Goal: Task Accomplishment & Management: Complete application form

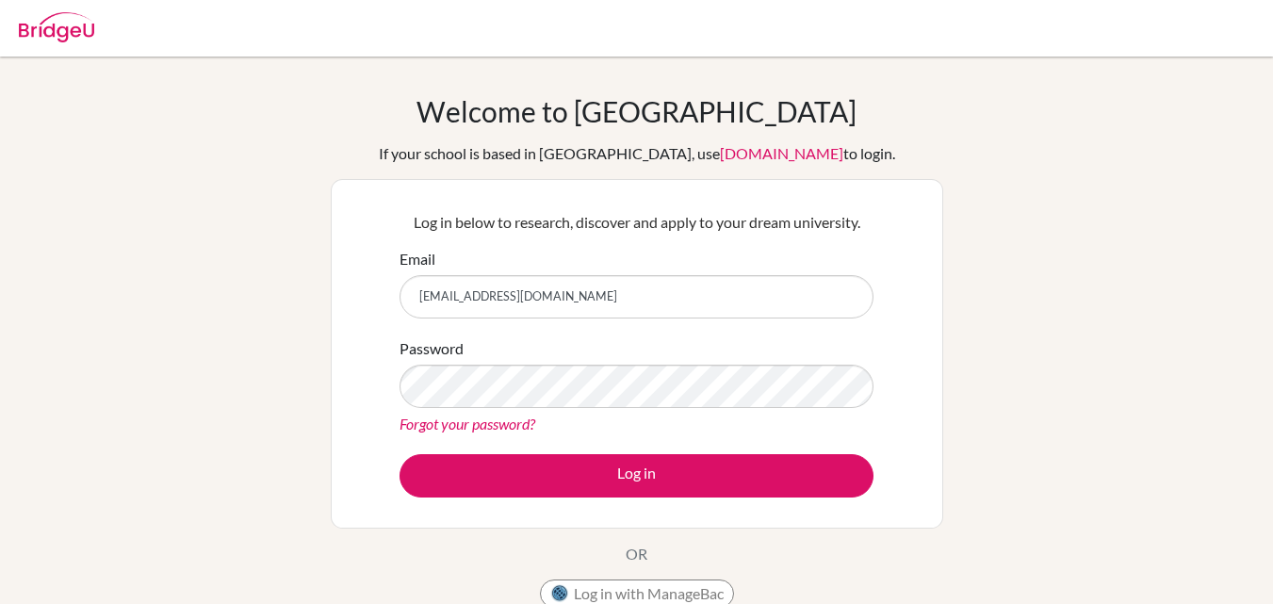
type input "[EMAIL_ADDRESS][DOMAIN_NAME]"
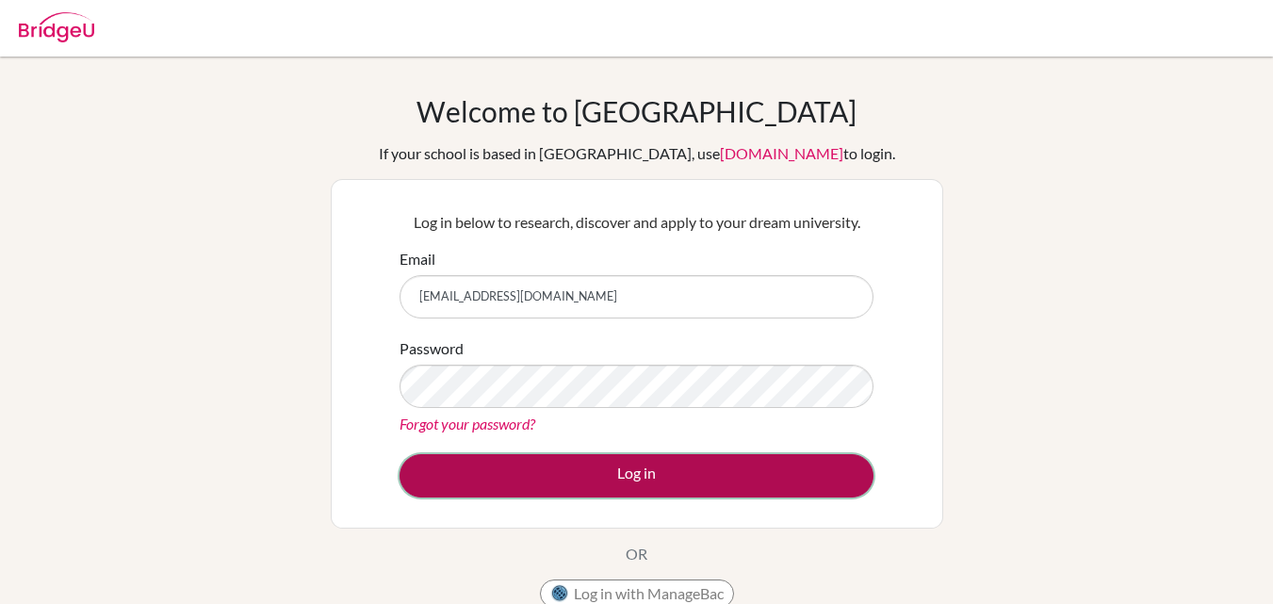
click at [452, 467] on button "Log in" at bounding box center [637, 475] width 474 height 43
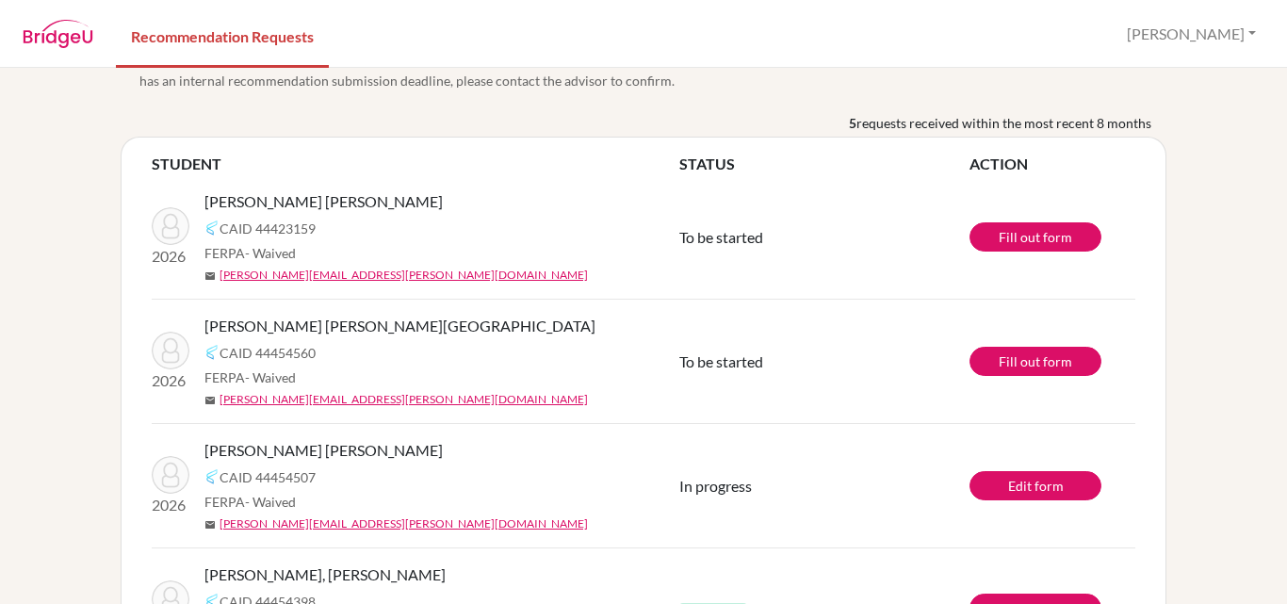
scroll to position [39, 0]
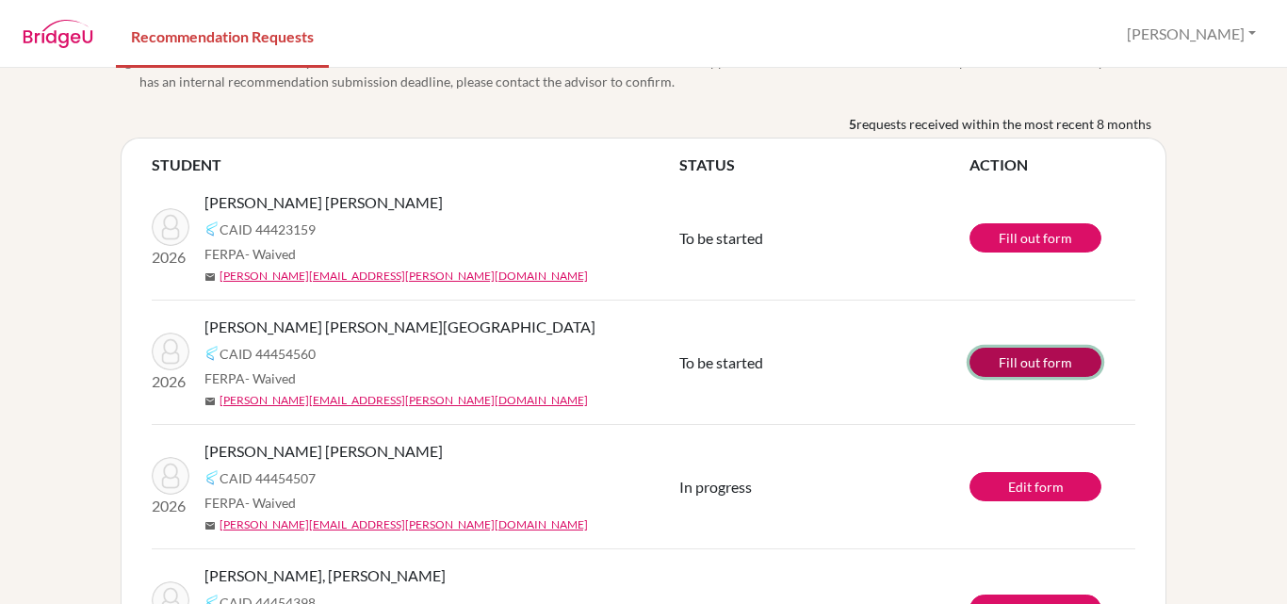
click at [1010, 355] on link "Fill out form" at bounding box center [1036, 362] width 132 height 29
click at [277, 450] on span "[PERSON_NAME] [PERSON_NAME]" at bounding box center [324, 451] width 238 height 23
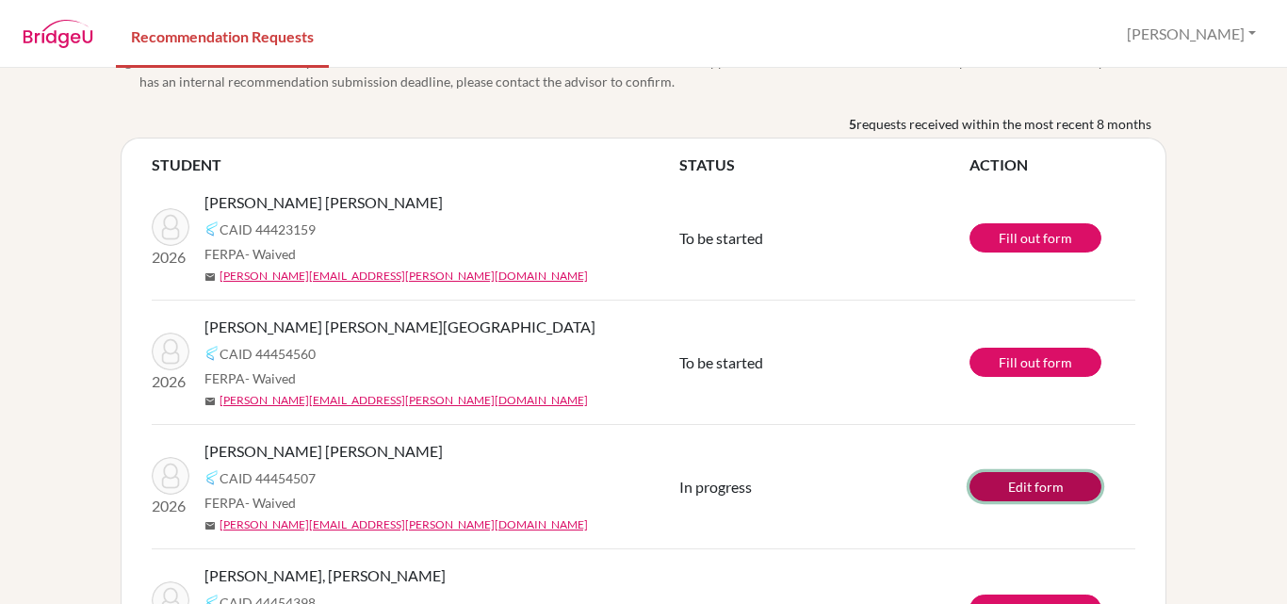
click at [1026, 476] on link "Edit form" at bounding box center [1036, 486] width 132 height 29
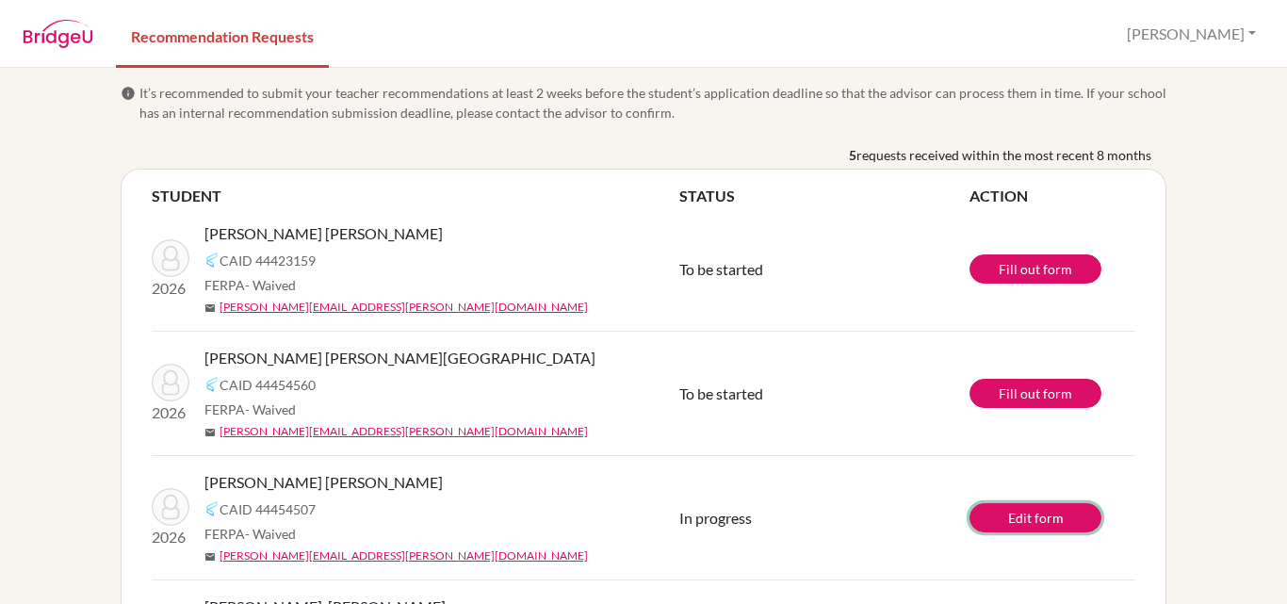
scroll to position [7, 0]
click at [370, 234] on span "VALCARCEL NAVARRETE, MANUELA" at bounding box center [324, 234] width 238 height 23
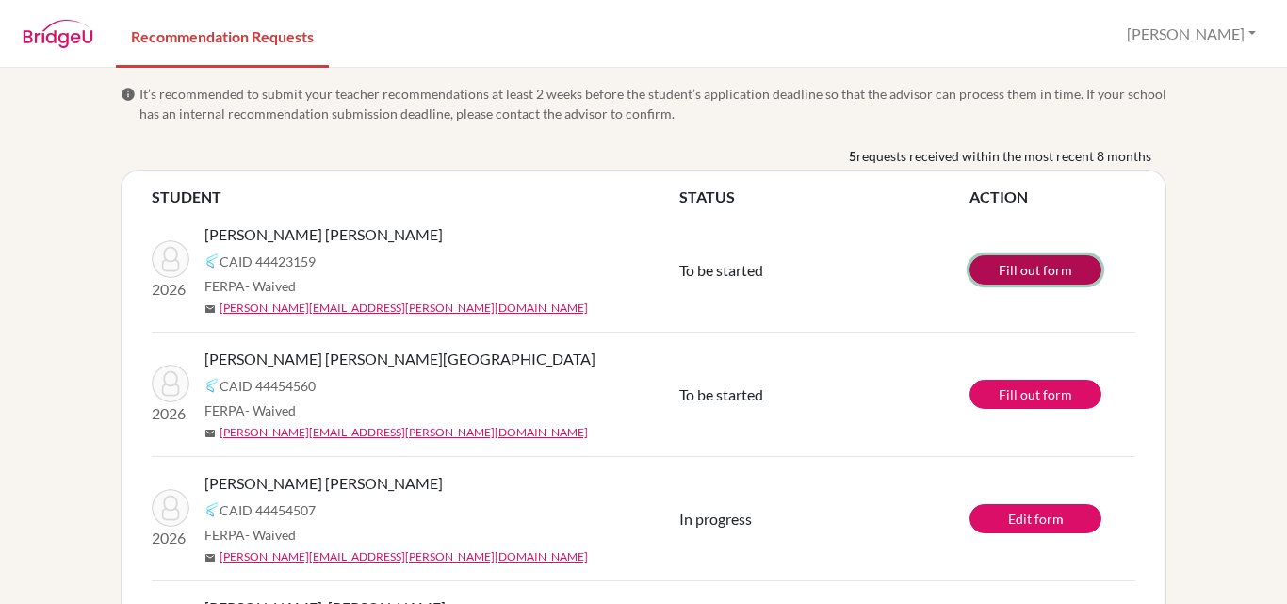
click at [1017, 278] on link "Fill out form" at bounding box center [1036, 269] width 132 height 29
